Goal: Task Accomplishment & Management: Manage account settings

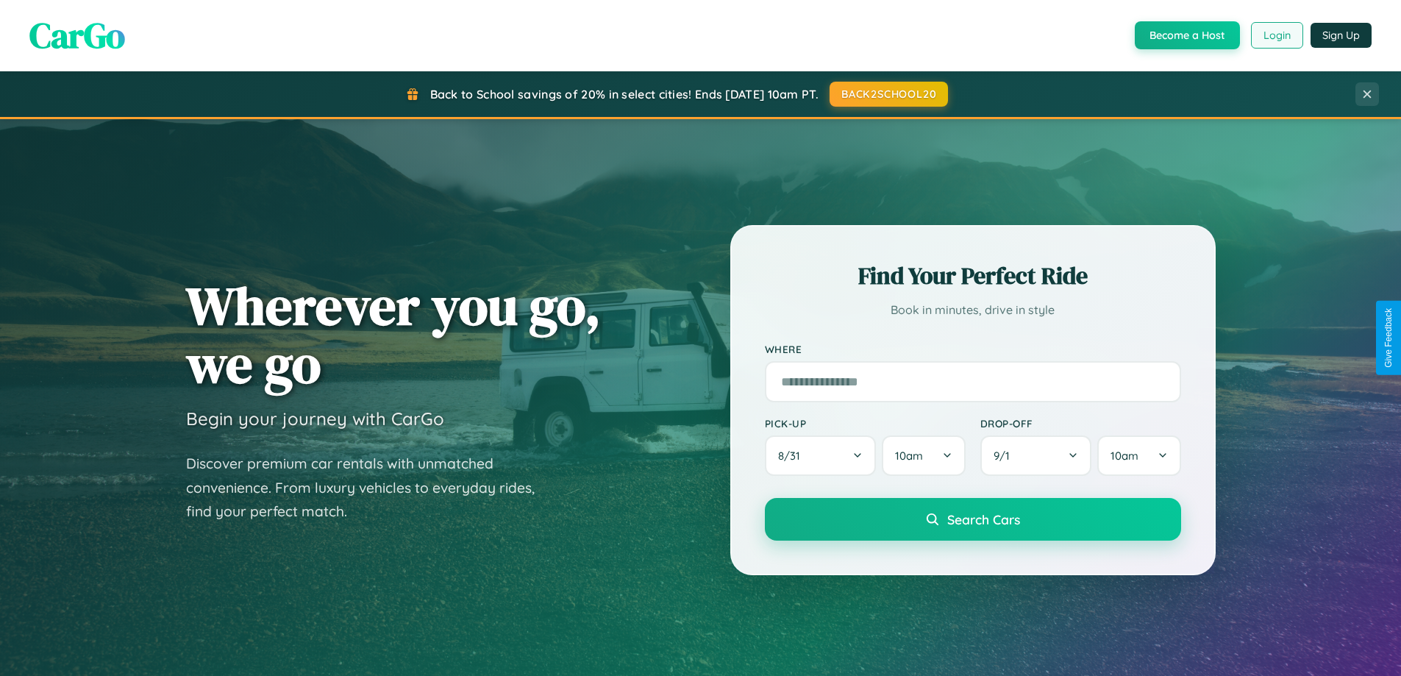
click at [1276, 35] on button "Login" at bounding box center [1277, 35] width 52 height 26
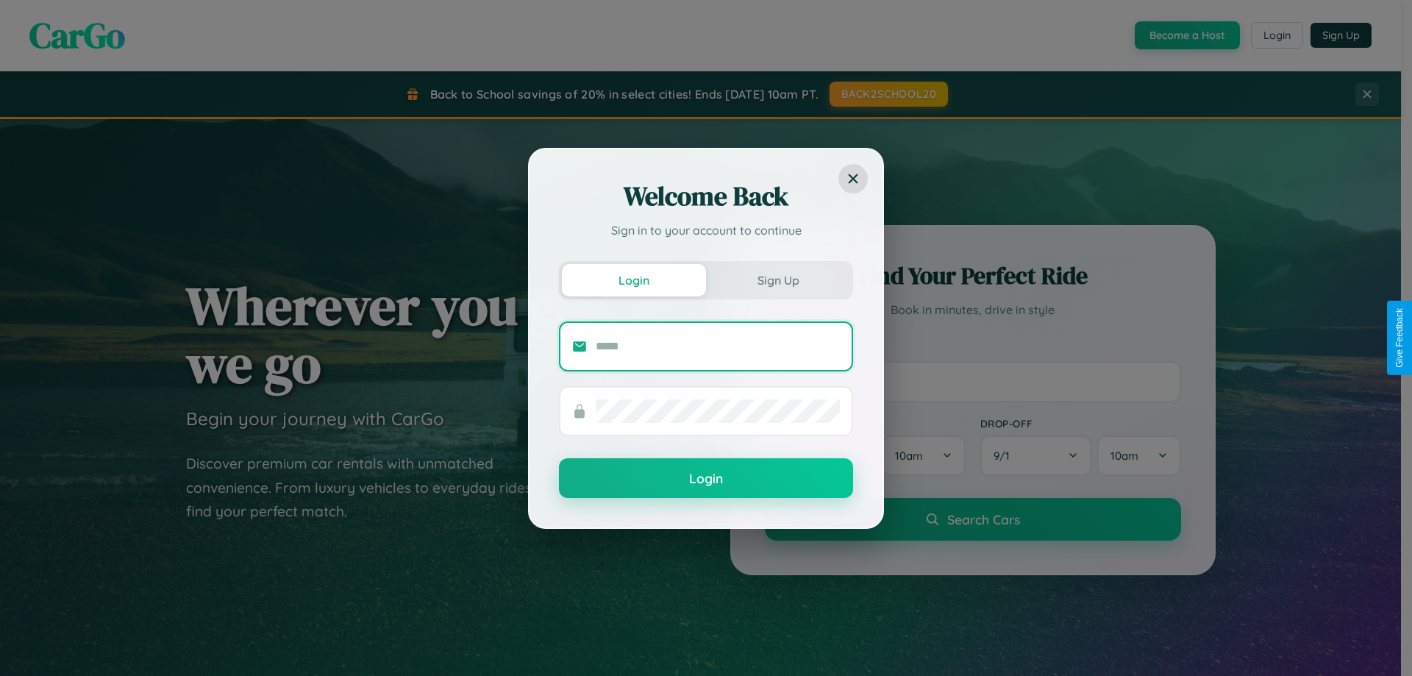
click at [718, 346] on input "text" at bounding box center [718, 347] width 244 height 24
type input "**********"
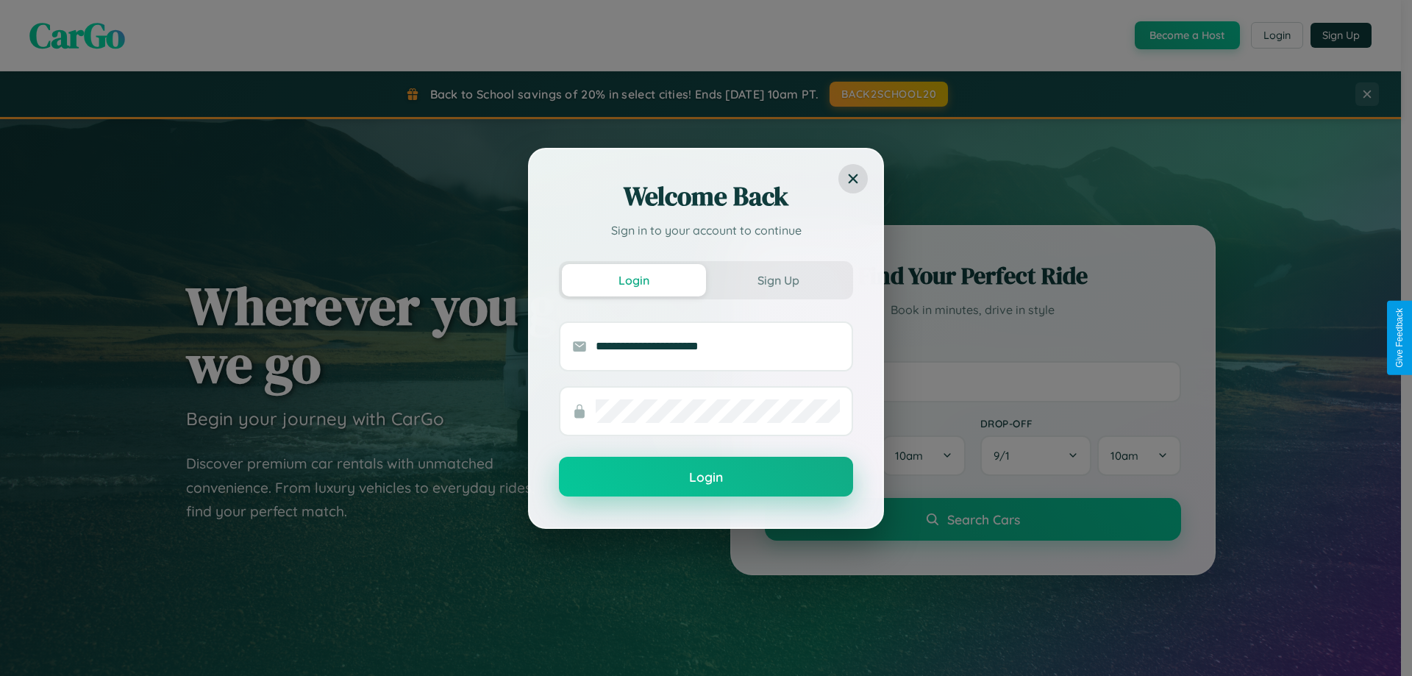
click at [706, 477] on button "Login" at bounding box center [706, 477] width 294 height 40
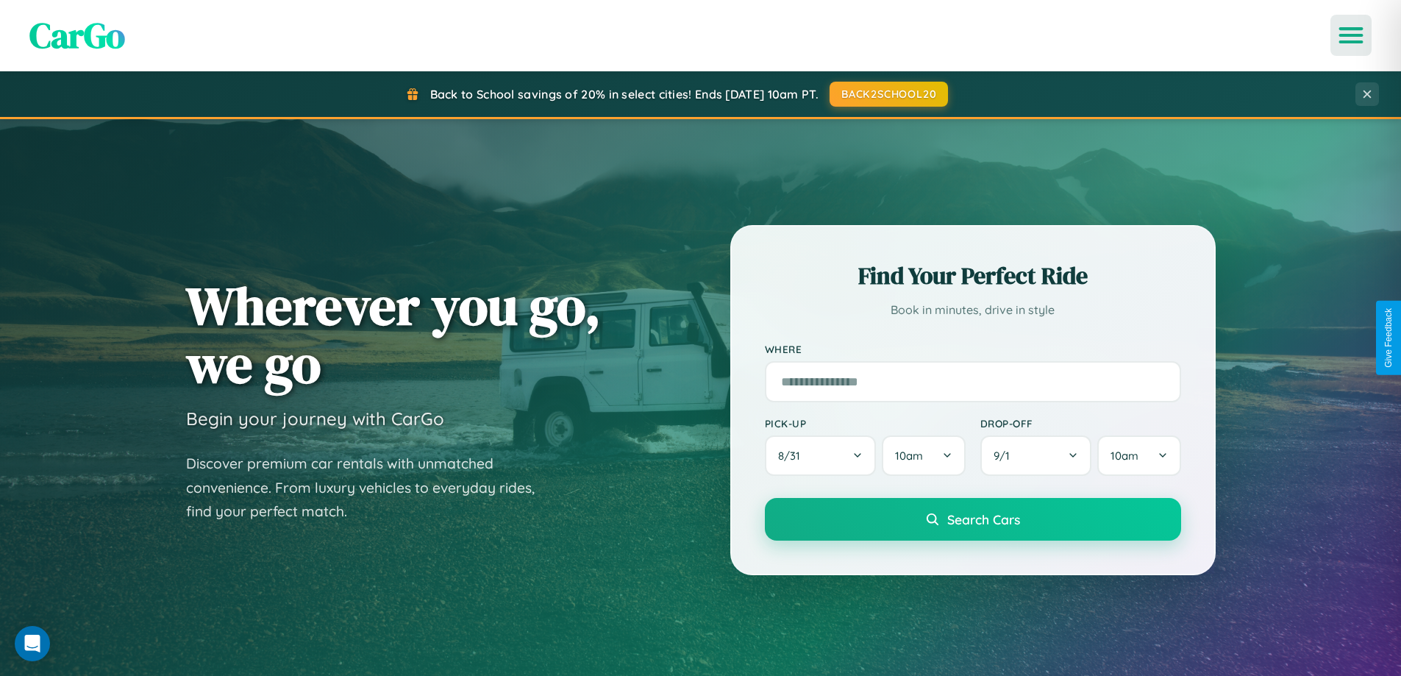
click at [1351, 35] on icon "Open menu" at bounding box center [1351, 35] width 21 height 13
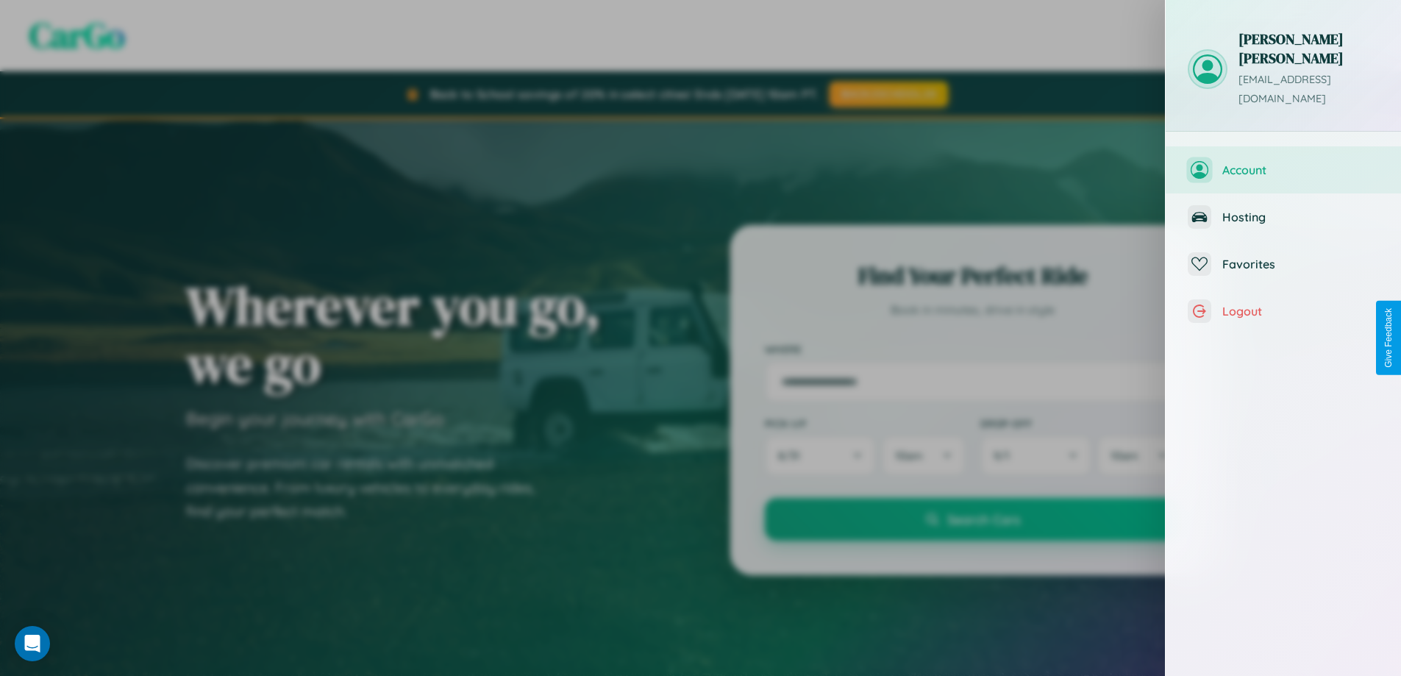
click at [1283, 163] on span "Account" at bounding box center [1300, 170] width 157 height 15
